Goal: Check status

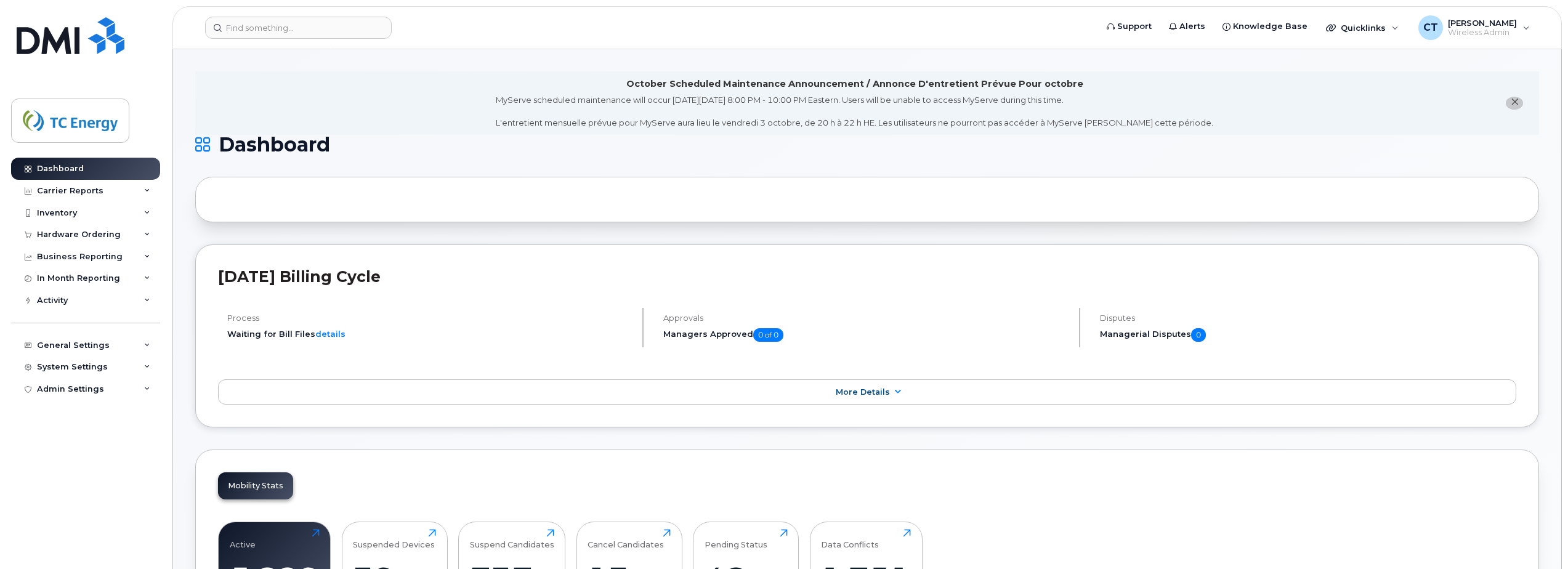
scroll to position [1913, 0]
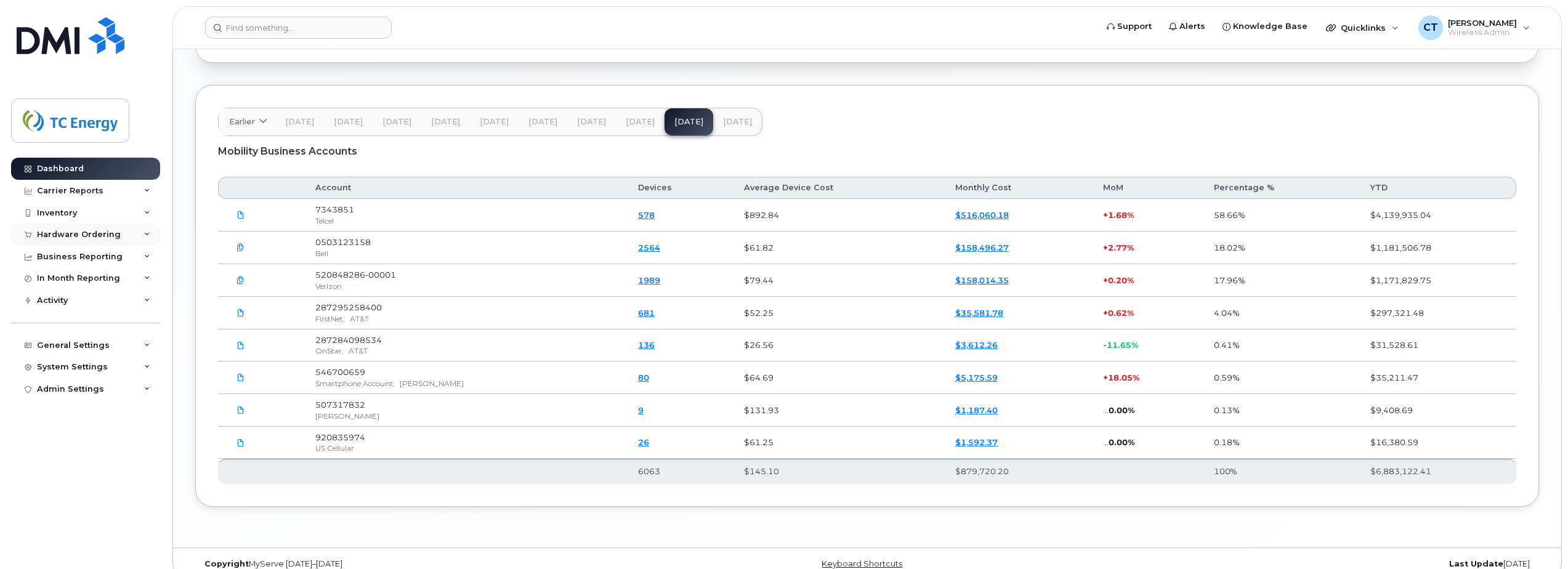
click at [42, 237] on div "Hardware Ordering" at bounding box center [79, 234] width 84 height 10
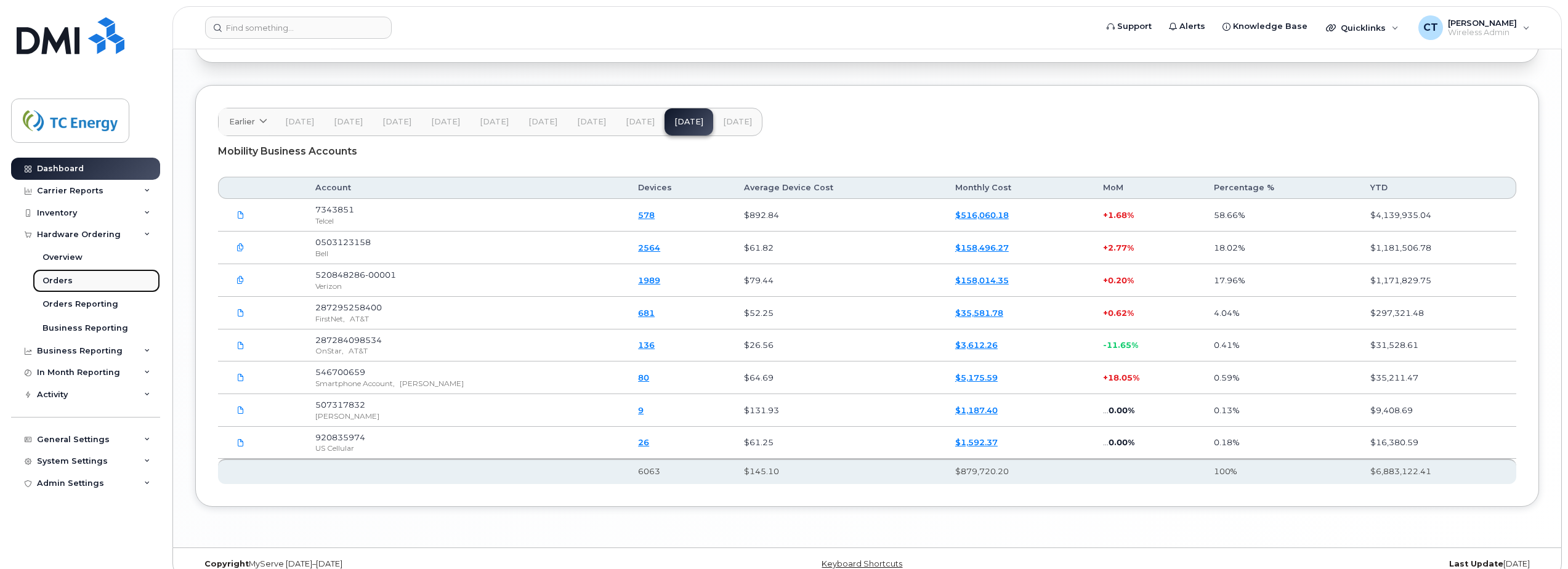
click at [74, 281] on link "Orders" at bounding box center [96, 281] width 127 height 24
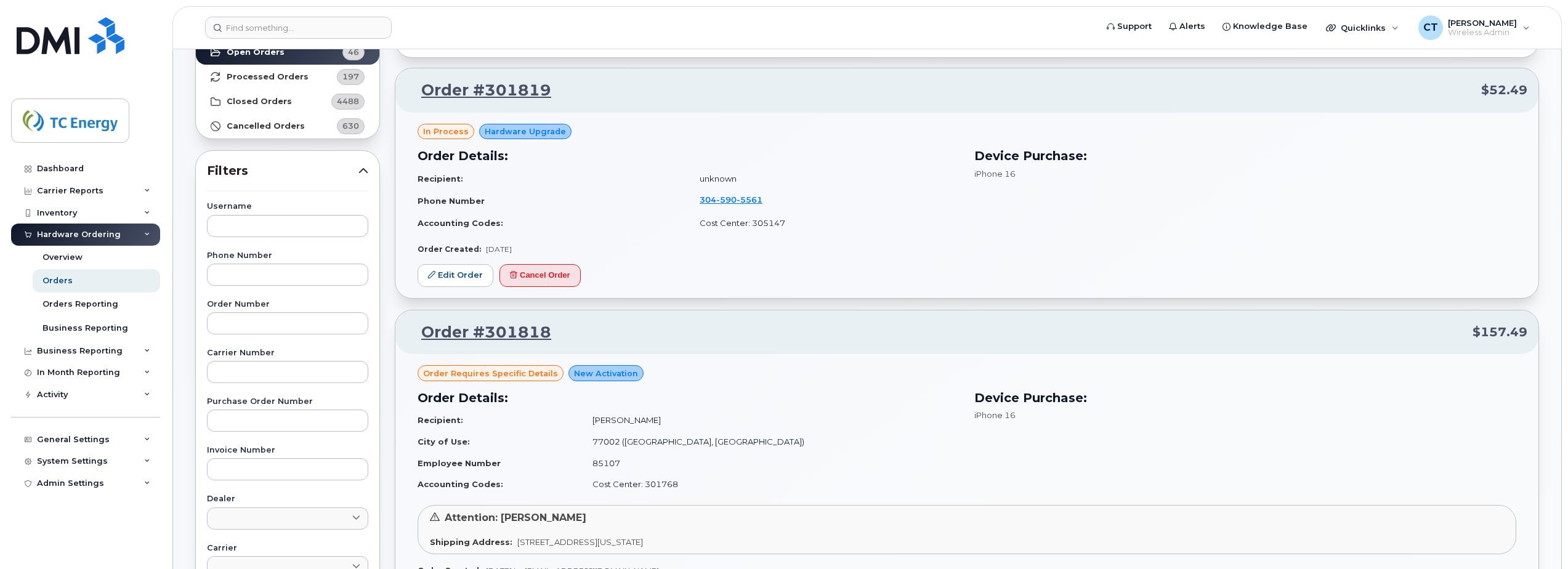
scroll to position [184, 0]
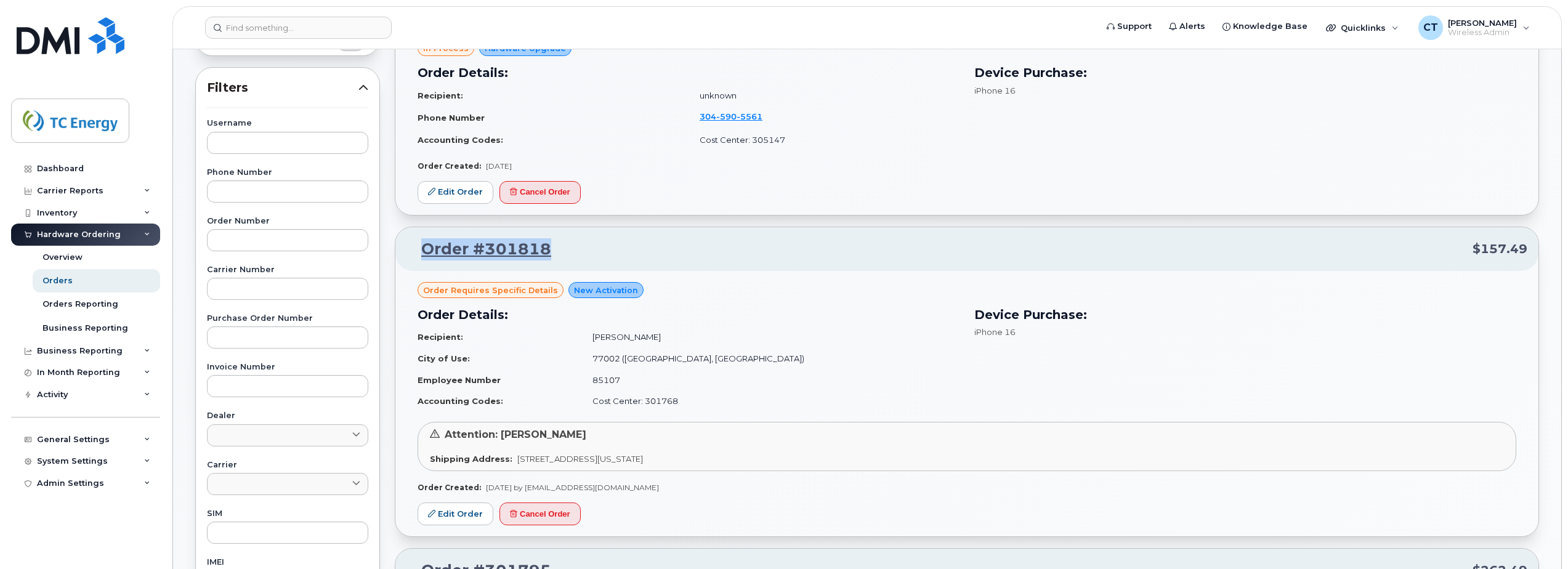
drag, startPoint x: 519, startPoint y: 248, endPoint x: 422, endPoint y: 249, distance: 97.0
click at [422, 249] on p "Order #301818 $157.49" at bounding box center [968, 249] width 1121 height 22
copy link "Order #301818"
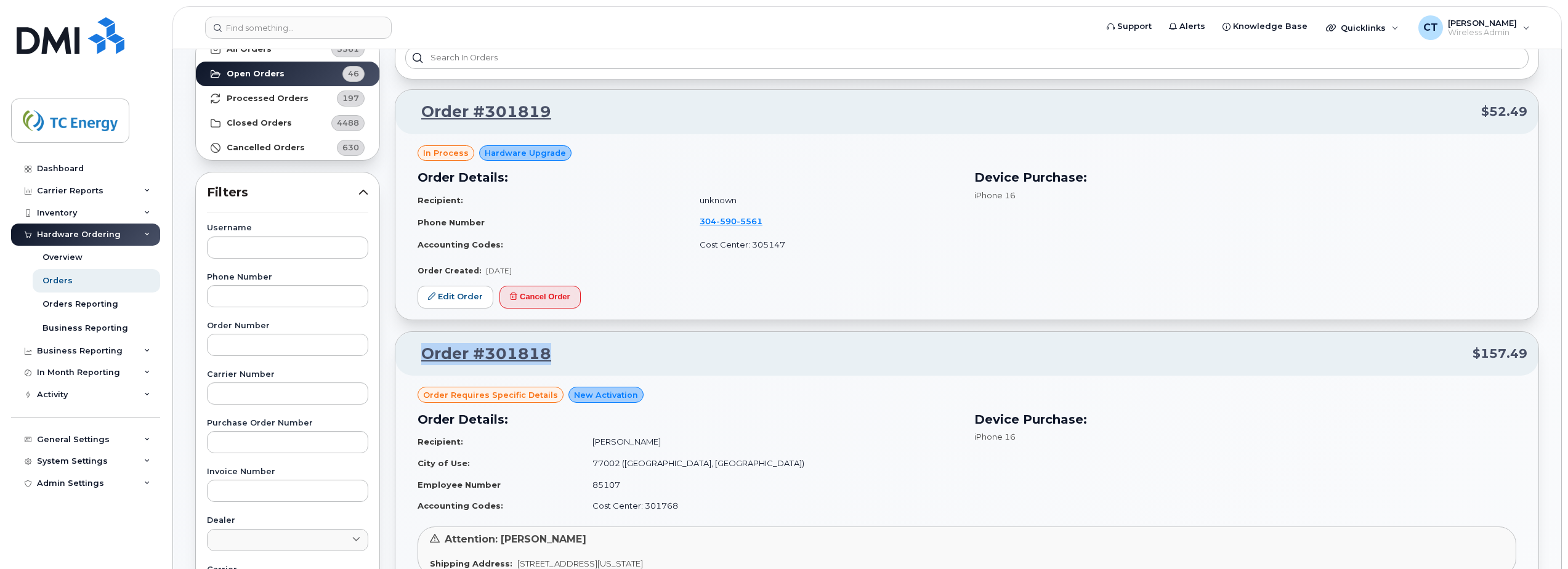
scroll to position [0, 0]
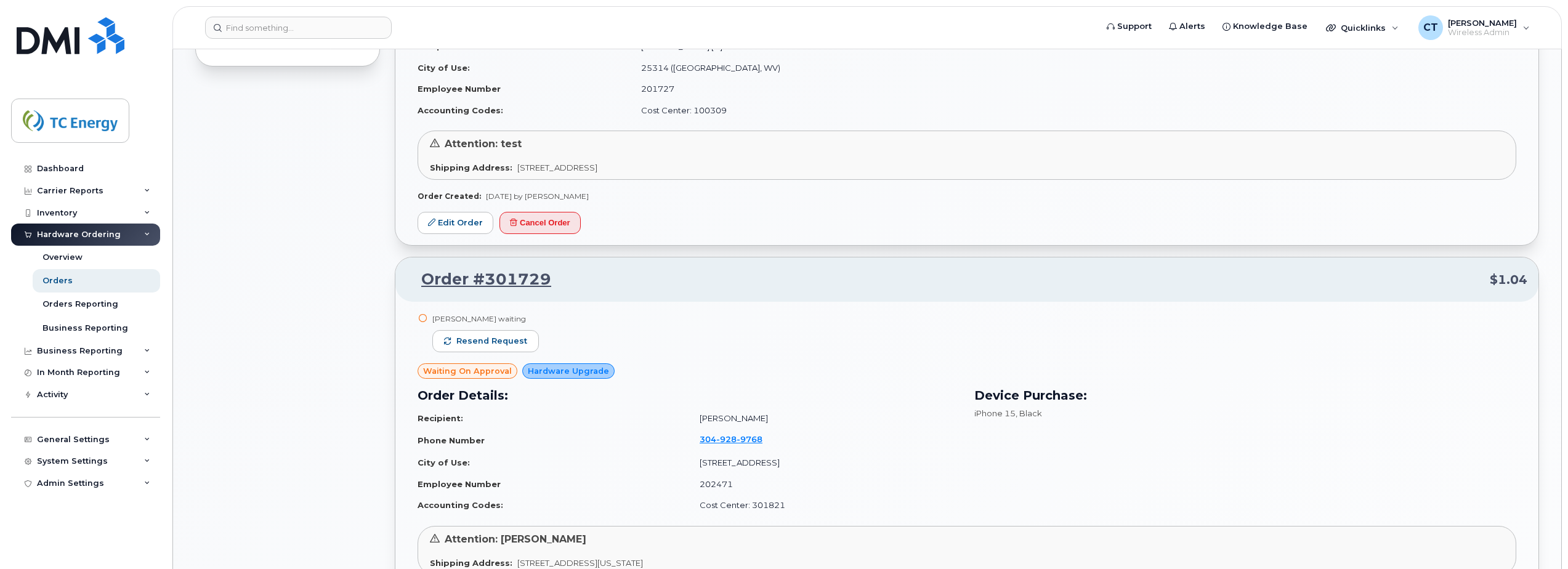
scroll to position [924, 0]
